Goal: Task Accomplishment & Management: Use online tool/utility

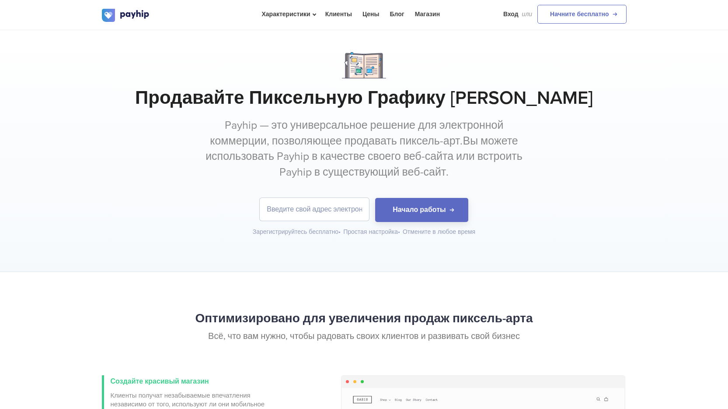
click at [591, 93] on h1 "Продавайте Пиксельную Графику [PERSON_NAME]" at bounding box center [364, 98] width 525 height 22
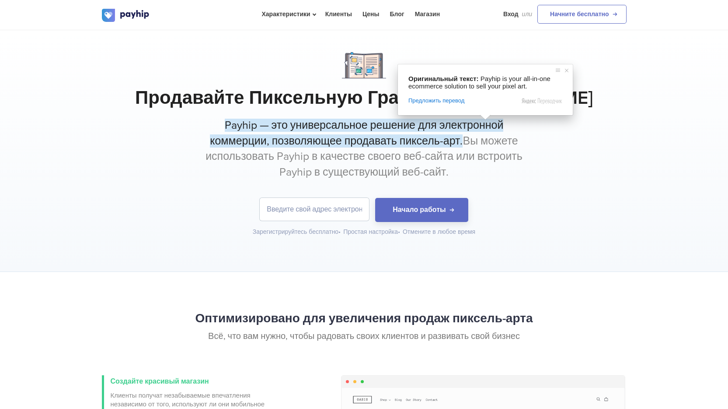
click at [562, 157] on div "Продавайте Пиксельную Графику Онлайн Payhip — это универсальное решение для эле…" at bounding box center [364, 144] width 525 height 184
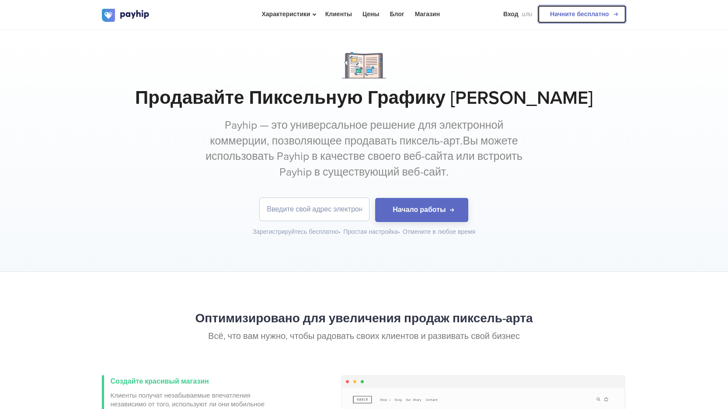
click at [581, 16] on ya-tr-span "Начните бесплатно" at bounding box center [579, 13] width 59 height 7
